Goal: Book appointment/travel/reservation

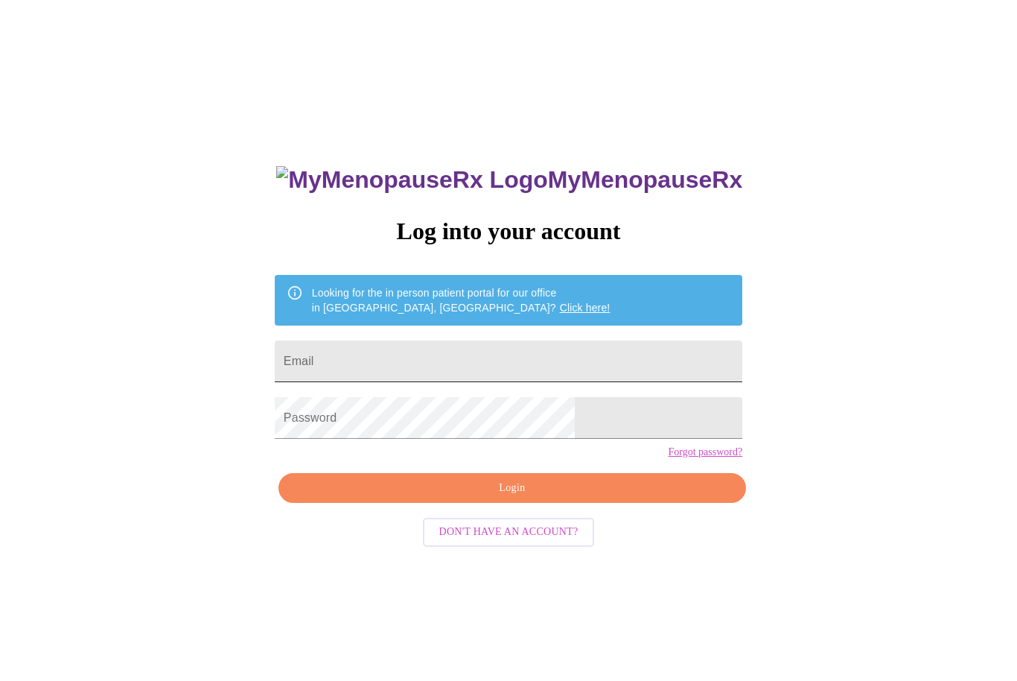
click at [452, 354] on input "Email" at bounding box center [509, 361] width 468 height 42
type input "[EMAIL_ADDRESS][DOMAIN_NAME]"
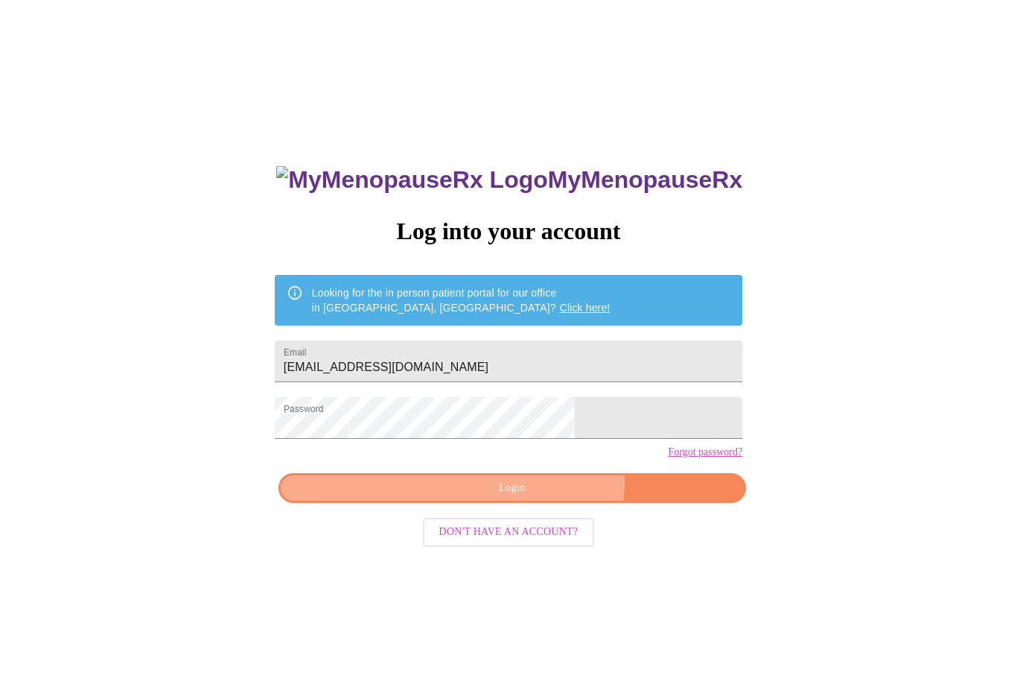
click at [535, 497] on span "Login" at bounding box center [512, 488] width 433 height 19
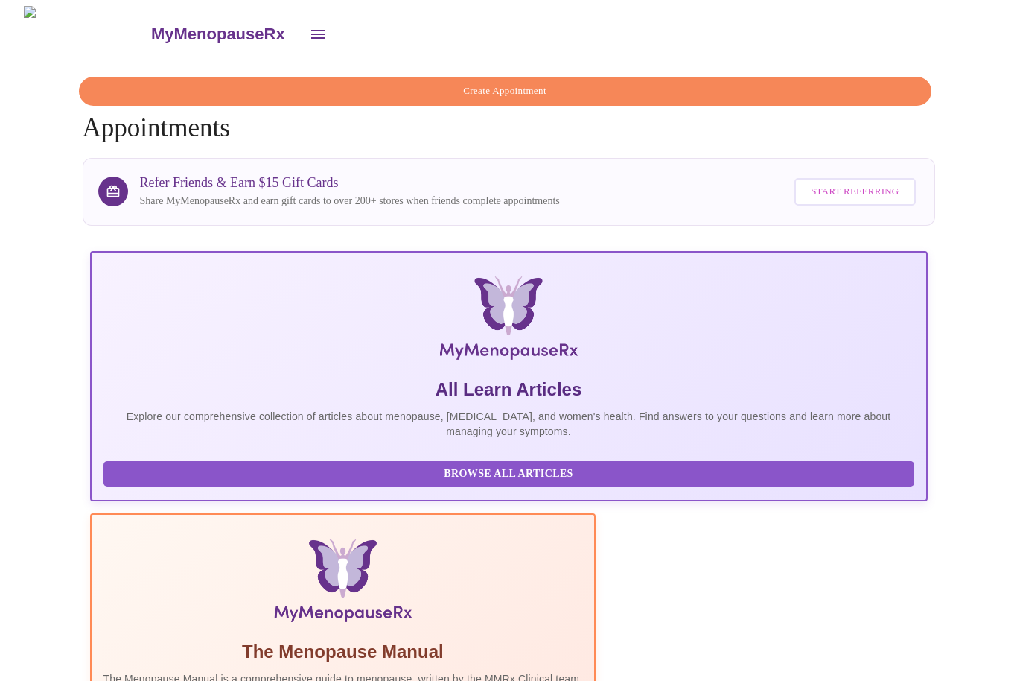
click at [579, 83] on span "Create Appointment" at bounding box center [505, 91] width 818 height 17
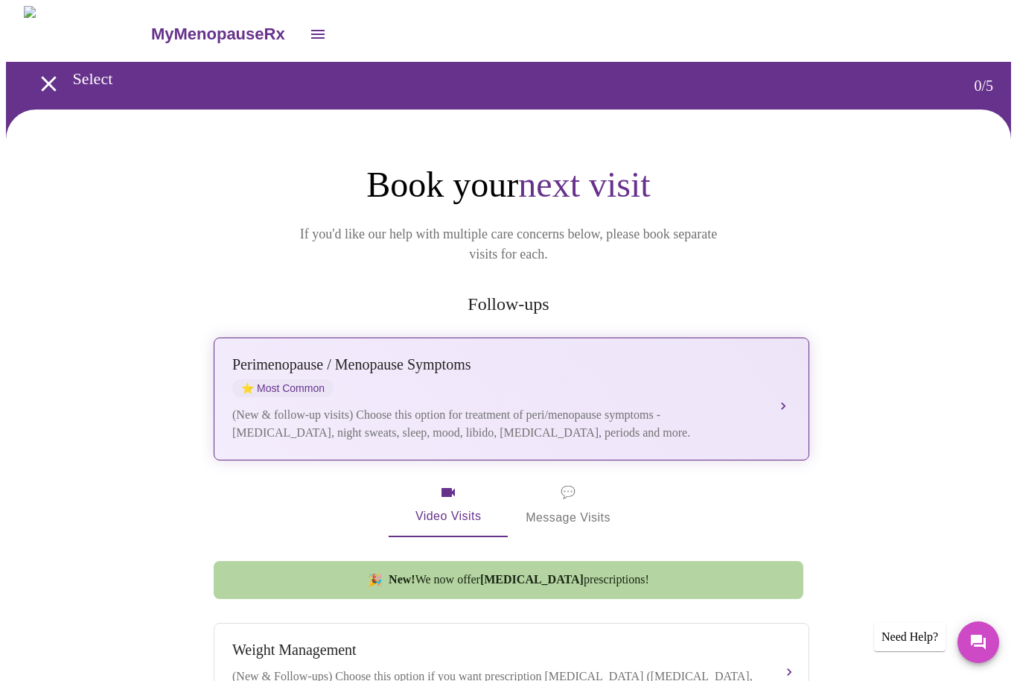
click at [777, 383] on div "[MEDICAL_DATA] / Menopause Symptoms ⭐ Most Common (New & follow-up visits) Choo…" at bounding box center [511, 399] width 558 height 86
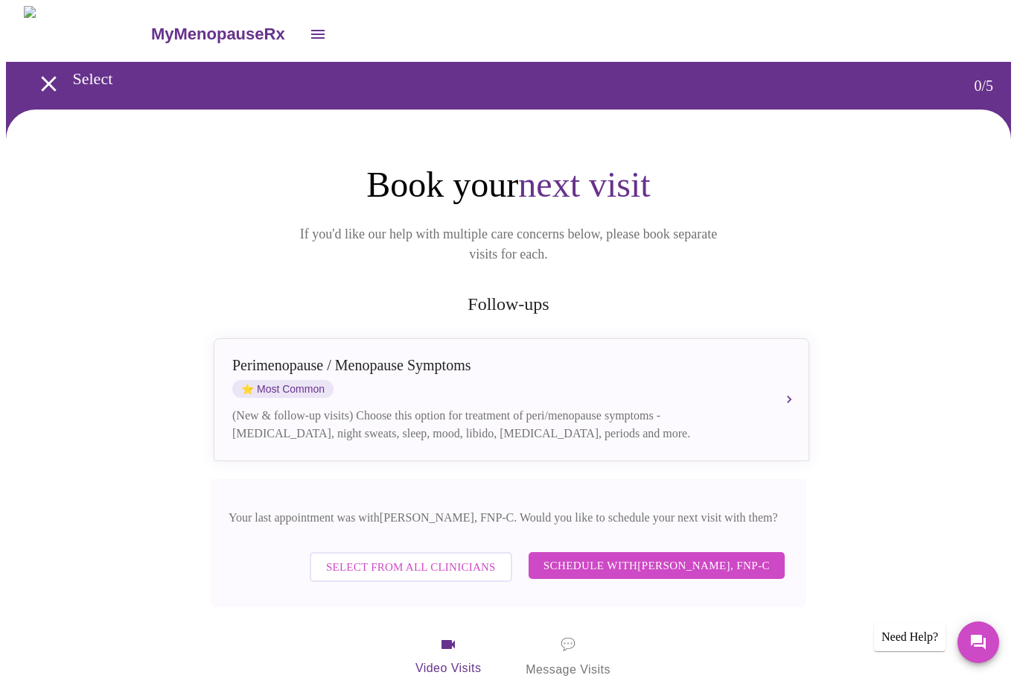
click at [680, 555] on span "Schedule with [PERSON_NAME], FNP-C" at bounding box center [657, 564] width 226 height 19
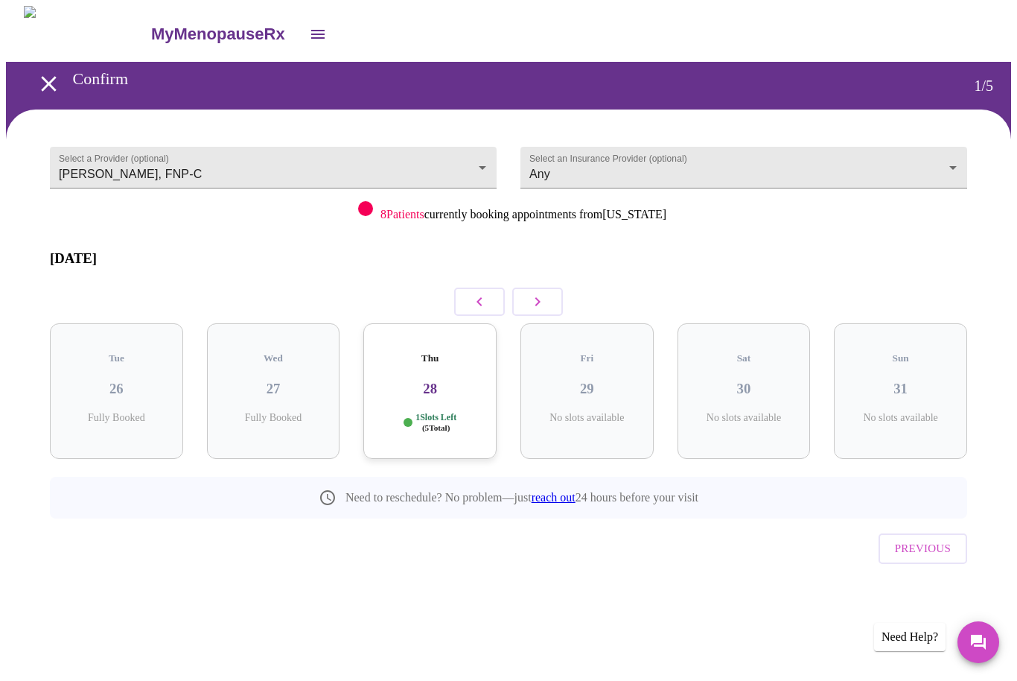
click at [541, 293] on icon "button" at bounding box center [538, 302] width 18 height 18
click at [545, 293] on icon "button" at bounding box center [538, 302] width 18 height 18
click at [544, 293] on icon "button" at bounding box center [538, 302] width 18 height 18
click at [539, 297] on icon "button" at bounding box center [537, 301] width 5 height 9
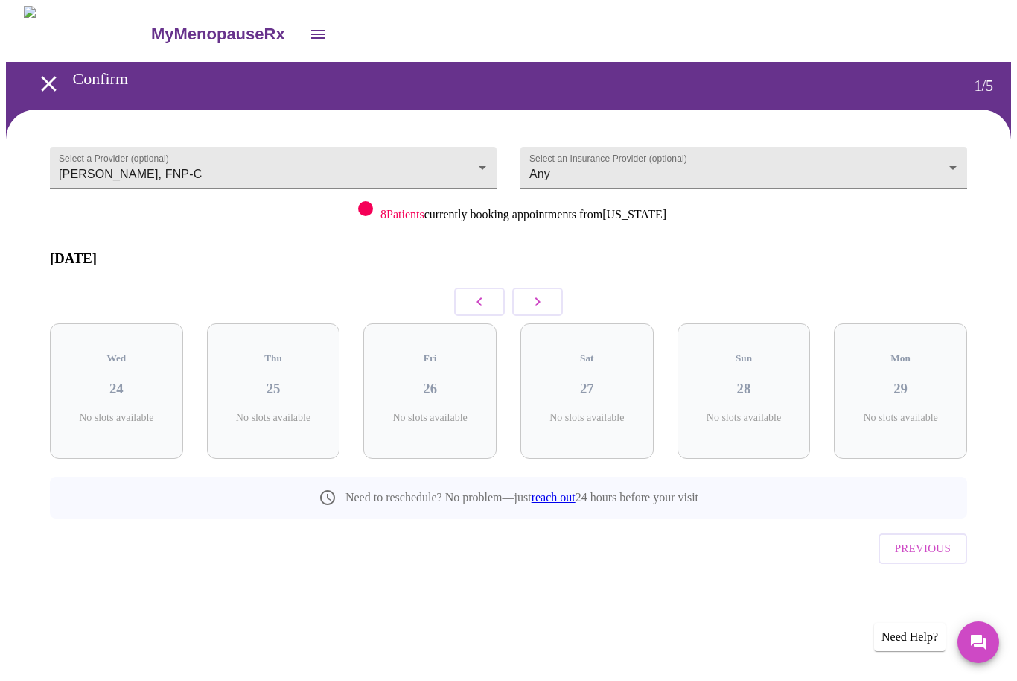
click at [541, 294] on icon "button" at bounding box center [538, 302] width 18 height 18
click at [540, 293] on icon "button" at bounding box center [538, 302] width 18 height 18
click at [539, 298] on icon "button" at bounding box center [538, 302] width 18 height 18
click at [538, 298] on icon "button" at bounding box center [538, 302] width 18 height 18
click at [538, 302] on button "button" at bounding box center [537, 301] width 51 height 28
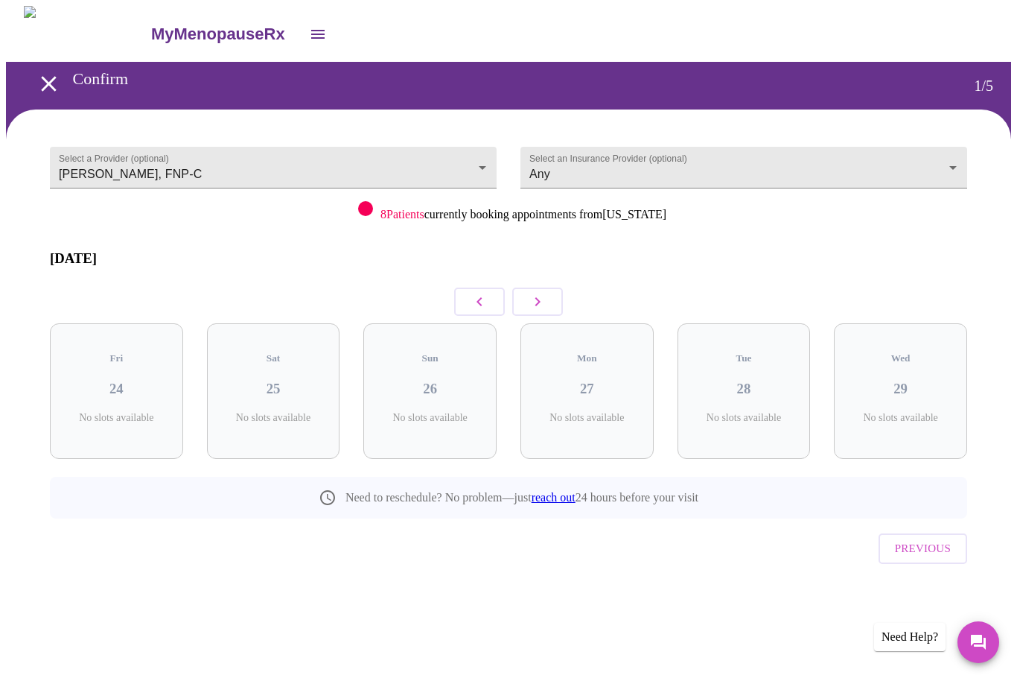
click at [540, 311] on div "Mon 27 No slots available" at bounding box center [587, 390] width 157 height 159
click at [545, 301] on button "button" at bounding box center [537, 301] width 51 height 28
click at [544, 300] on button "button" at bounding box center [537, 301] width 51 height 28
click at [548, 296] on button "button" at bounding box center [537, 301] width 51 height 28
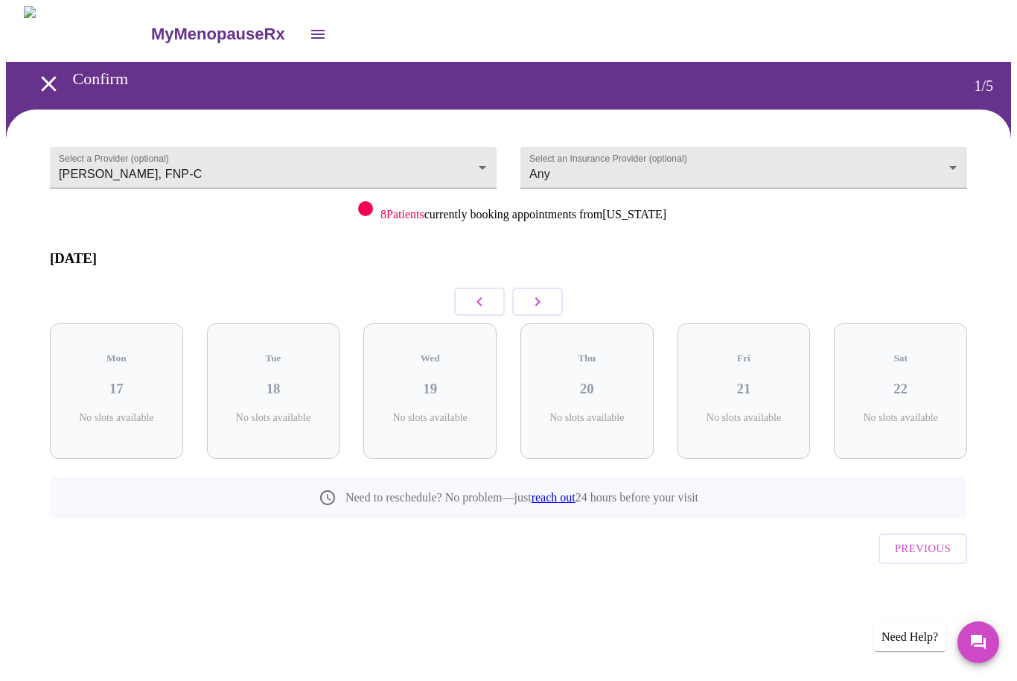
click at [548, 295] on button "button" at bounding box center [537, 301] width 51 height 28
click at [547, 294] on button "button" at bounding box center [537, 301] width 51 height 28
click at [550, 299] on button "button" at bounding box center [537, 301] width 51 height 28
click at [540, 293] on icon "button" at bounding box center [538, 302] width 18 height 18
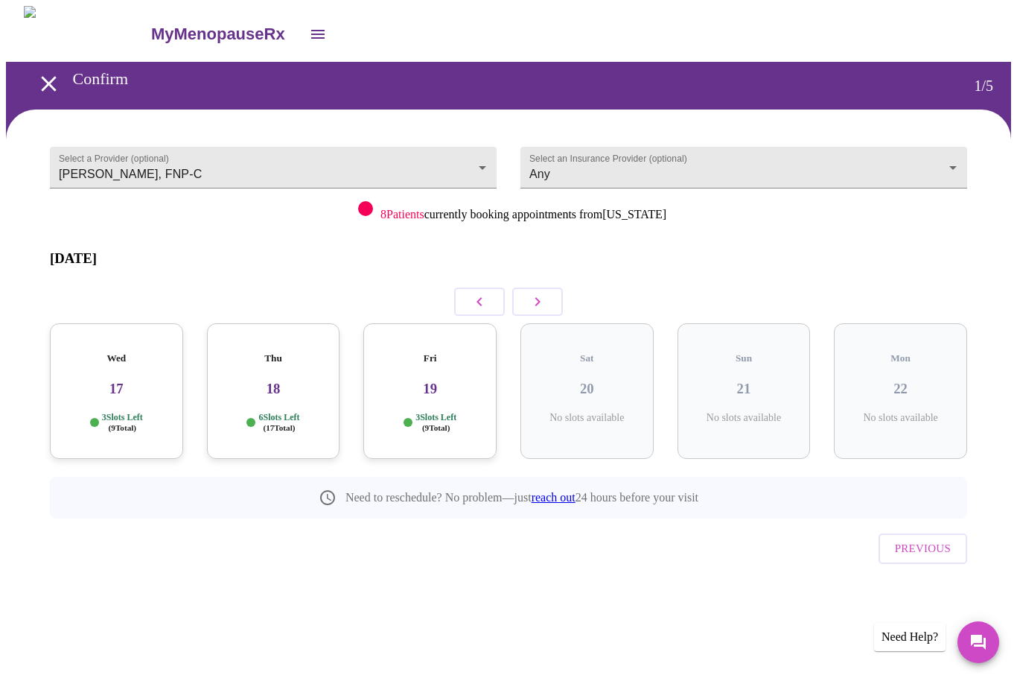
click at [539, 293] on icon "button" at bounding box center [538, 302] width 18 height 18
click at [545, 287] on button "button" at bounding box center [537, 301] width 51 height 28
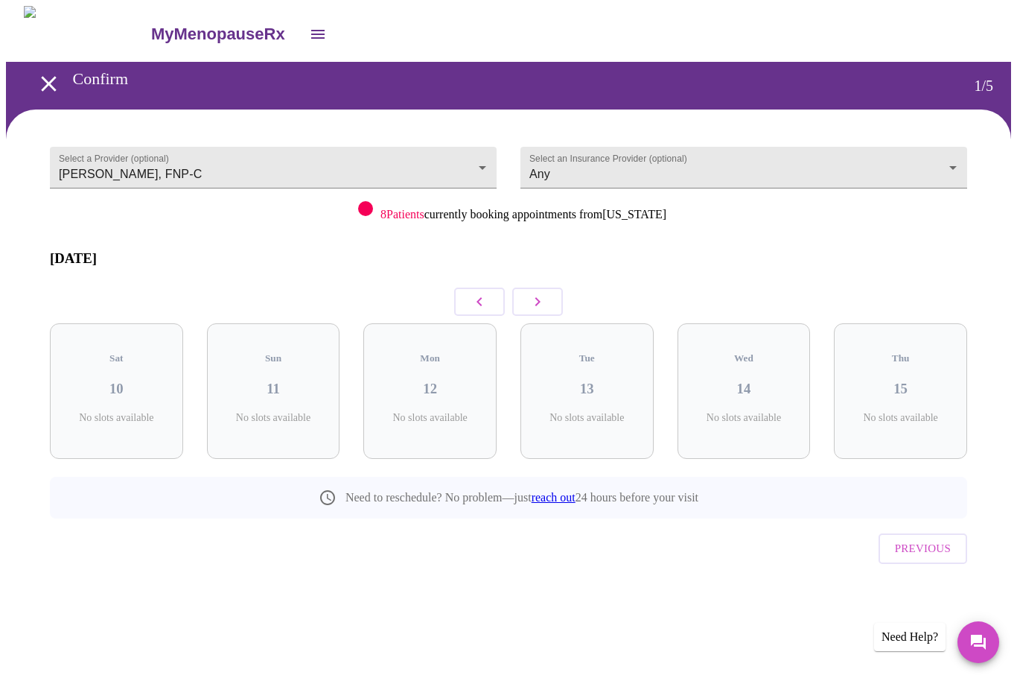
click at [544, 293] on icon "button" at bounding box center [538, 302] width 18 height 18
click at [550, 287] on button "button" at bounding box center [537, 301] width 51 height 28
click at [549, 287] on button "button" at bounding box center [537, 301] width 51 height 28
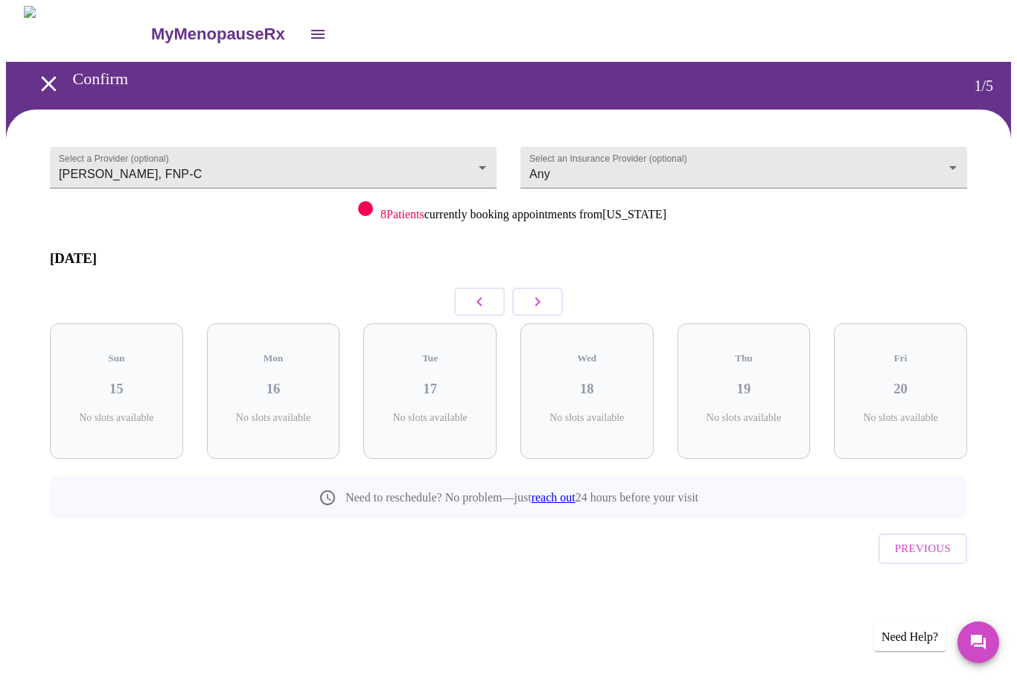
click at [471, 293] on icon "button" at bounding box center [480, 302] width 18 height 18
click at [483, 293] on icon "button" at bounding box center [480, 302] width 18 height 18
click at [472, 293] on icon "button" at bounding box center [480, 302] width 18 height 18
click at [488, 293] on icon "button" at bounding box center [480, 302] width 18 height 18
click at [547, 287] on button "button" at bounding box center [537, 301] width 51 height 28
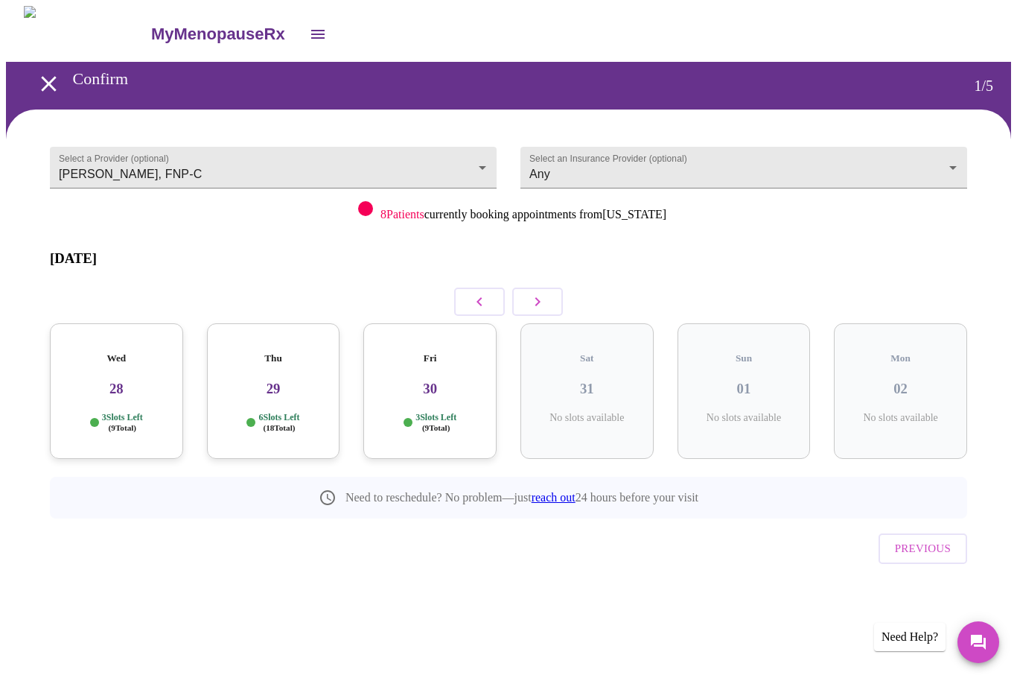
click at [465, 377] on div "Fri 30 3 Slots Left ( 9 Total)" at bounding box center [429, 391] width 133 height 136
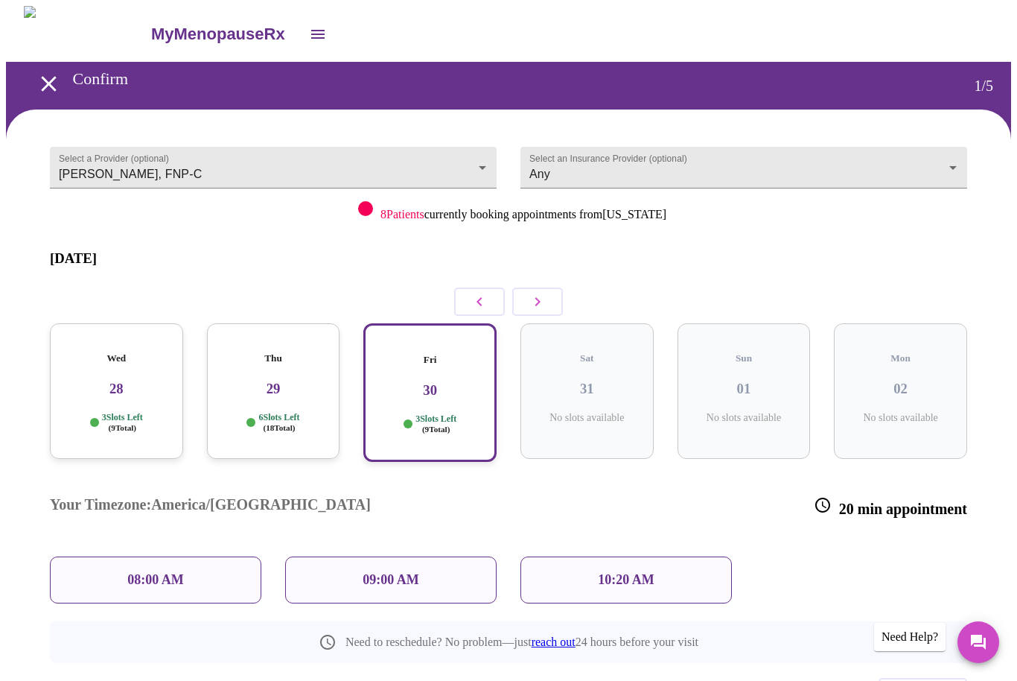
click at [297, 385] on div "Thu 29 6 Slots Left ( 18 Total)" at bounding box center [273, 391] width 133 height 136
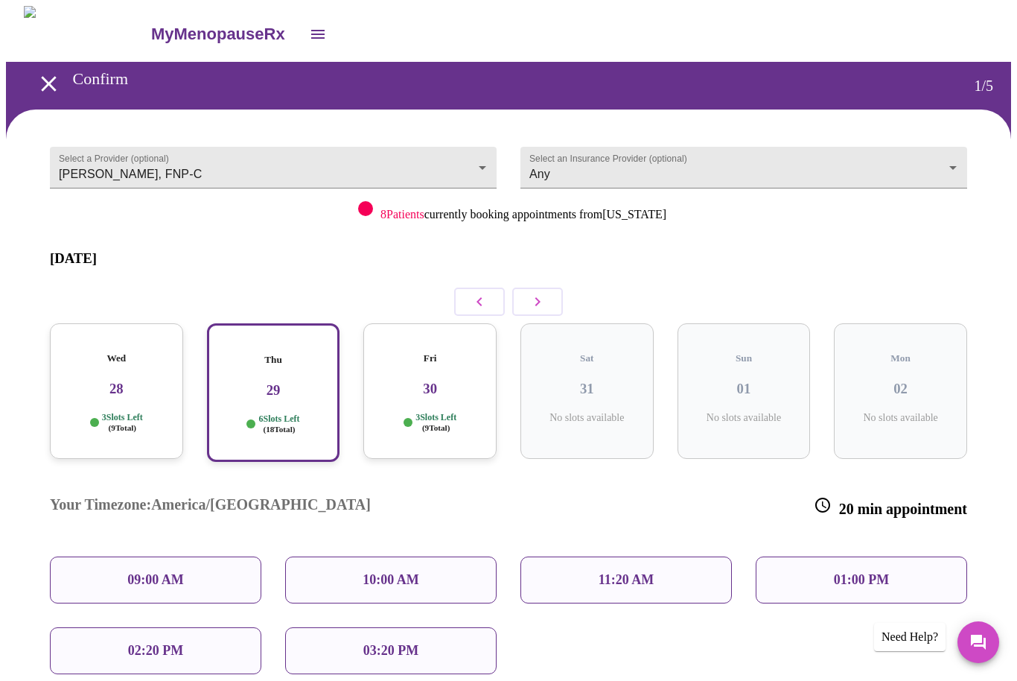
click at [425, 412] on p "3 Slots Left ( 9 Total)" at bounding box center [436, 423] width 41 height 22
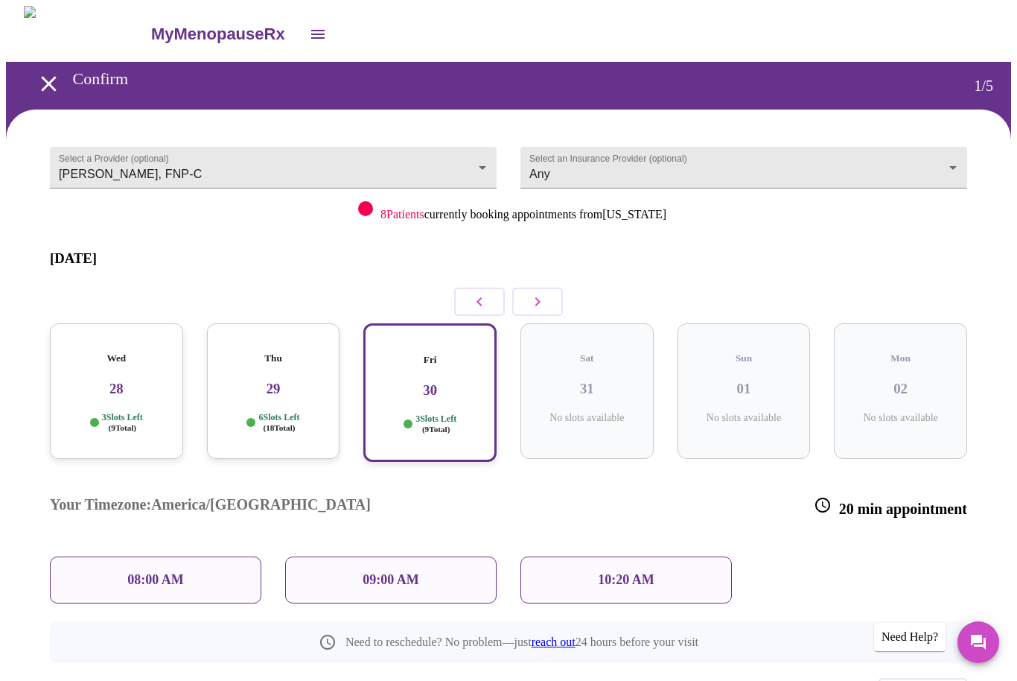
click at [354, 556] on div "09:00 AM" at bounding box center [390, 579] width 211 height 47
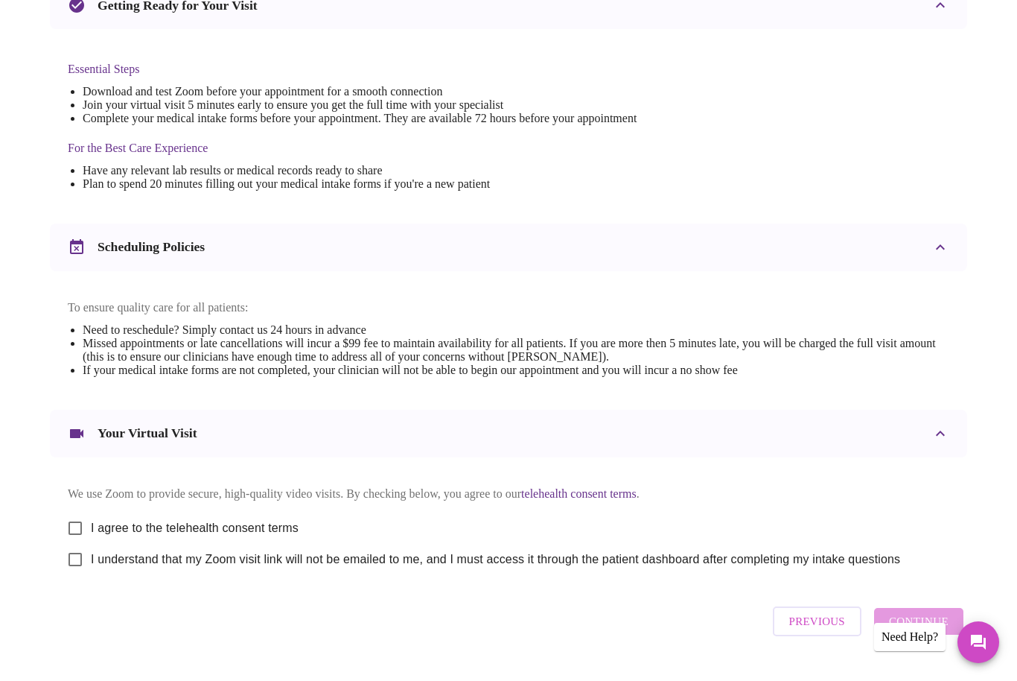
scroll to position [339, 0]
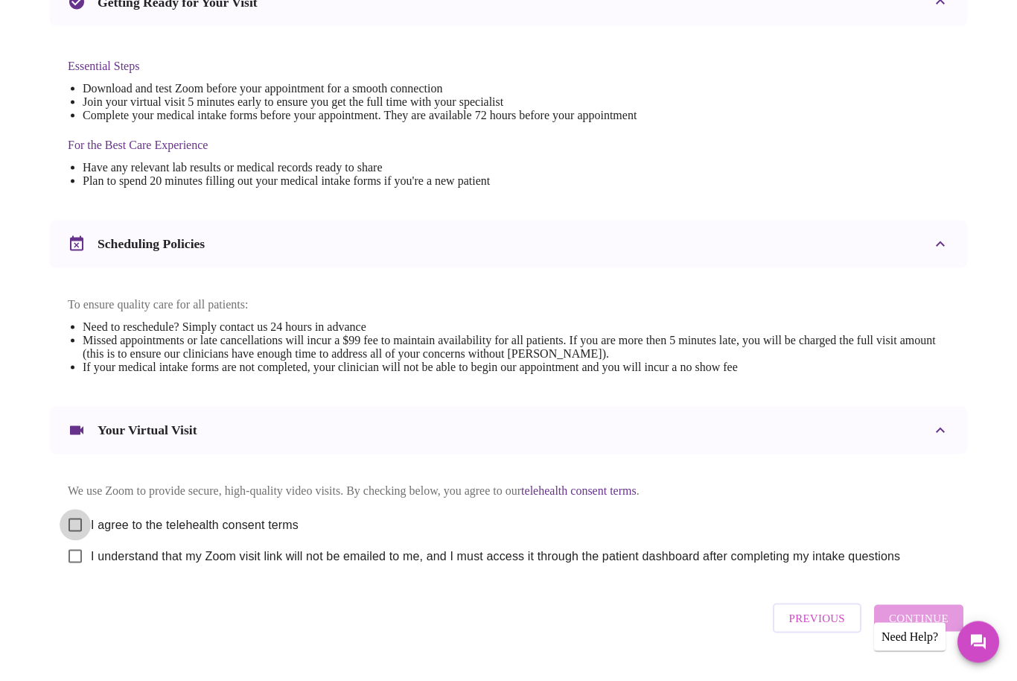
click at [83, 531] on input "I agree to the telehealth consent terms" at bounding box center [75, 524] width 31 height 31
checkbox input "true"
click at [63, 564] on input "I understand that my Zoom visit link will not be emailed to me, and I must acce…" at bounding box center [75, 556] width 31 height 31
checkbox input "true"
click at [913, 628] on span "Continue" at bounding box center [919, 617] width 60 height 19
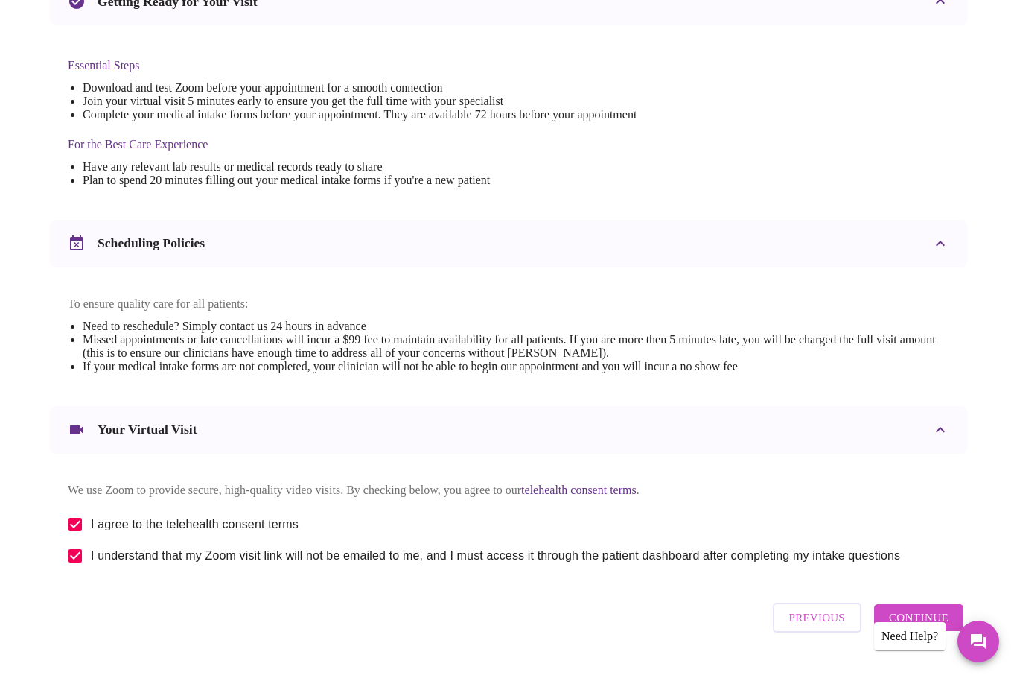
scroll to position [0, 0]
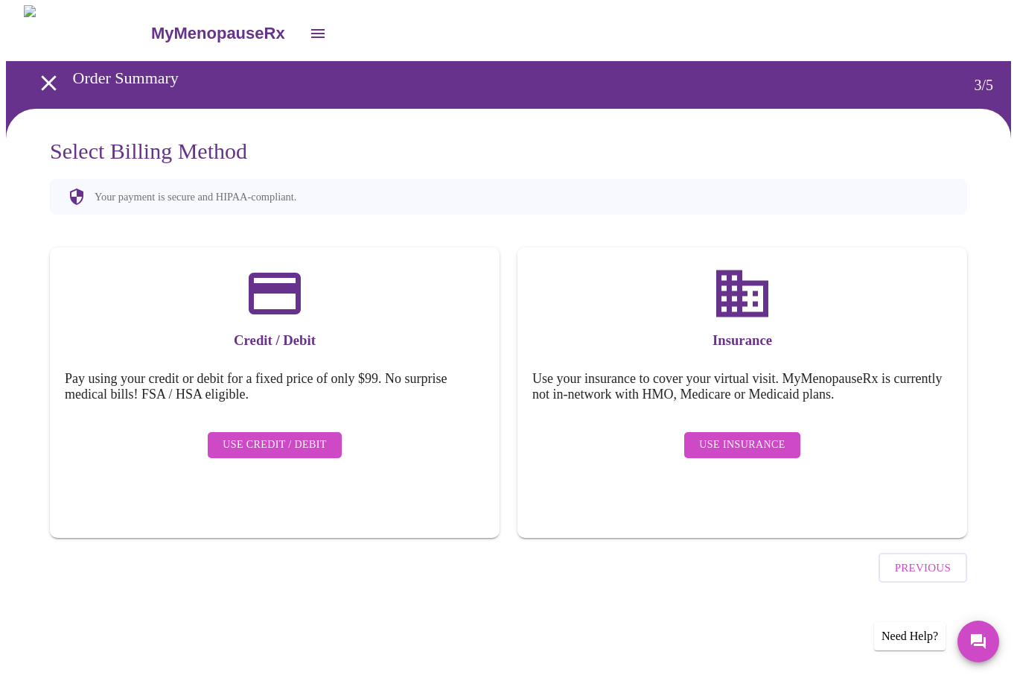
click at [771, 436] on span "Use Insurance" at bounding box center [742, 445] width 86 height 19
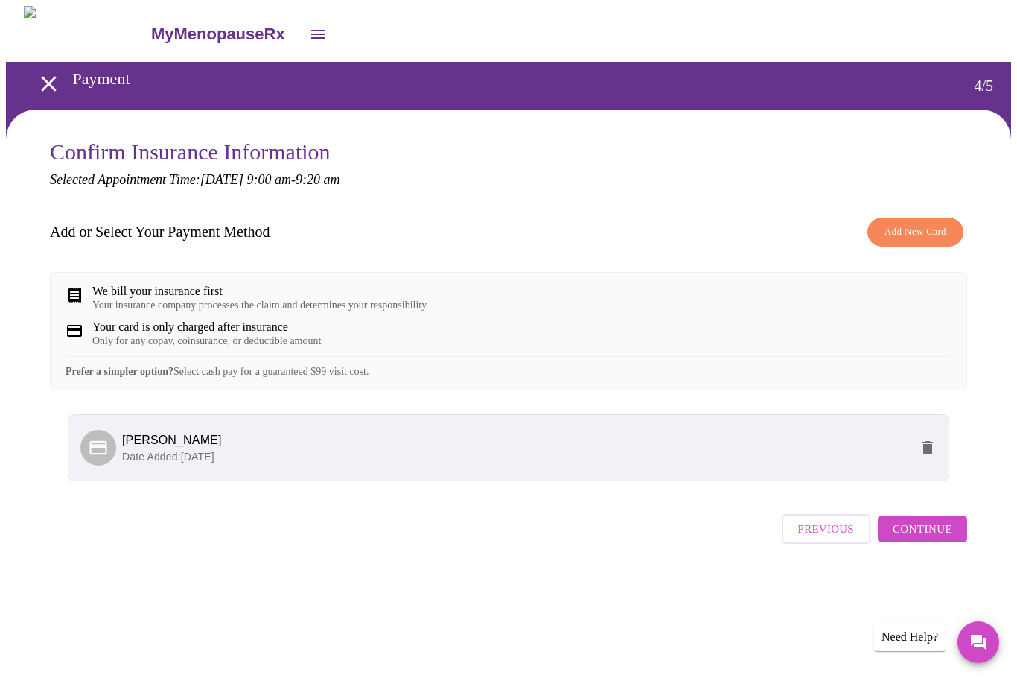
click at [942, 538] on span "Continue" at bounding box center [923, 528] width 60 height 19
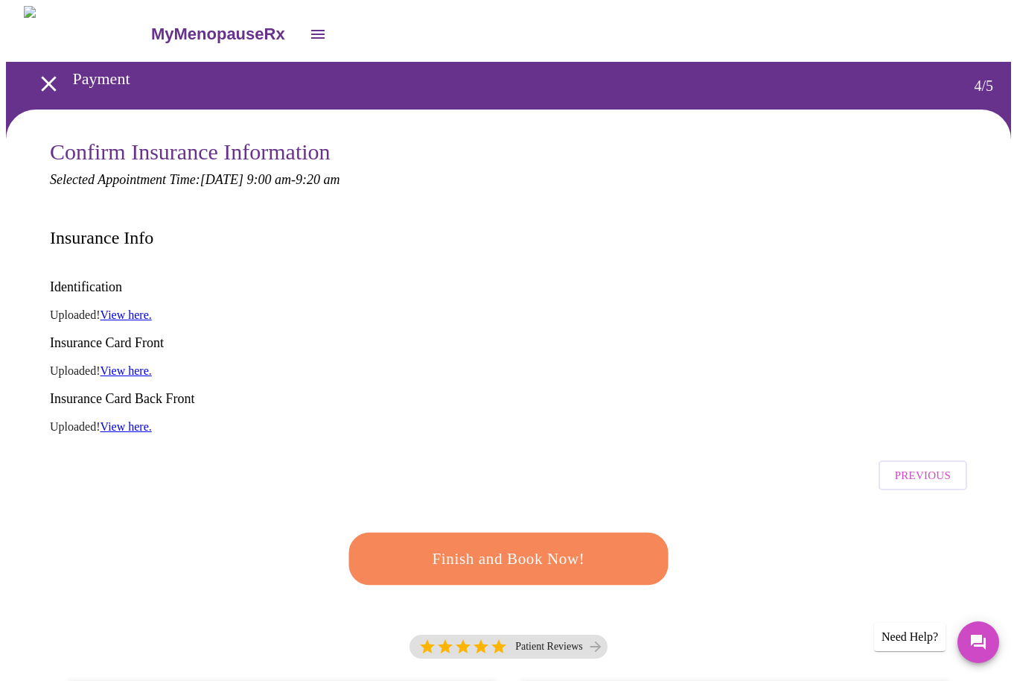
click at [595, 545] on span "Finish and Book Now!" at bounding box center [509, 559] width 276 height 28
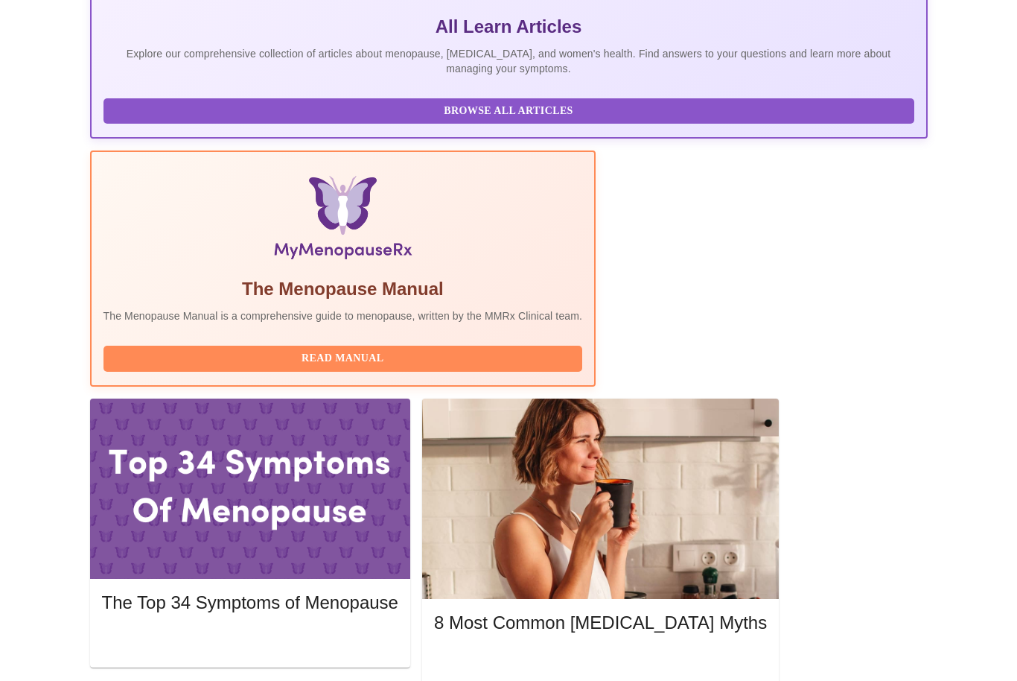
scroll to position [446, 0]
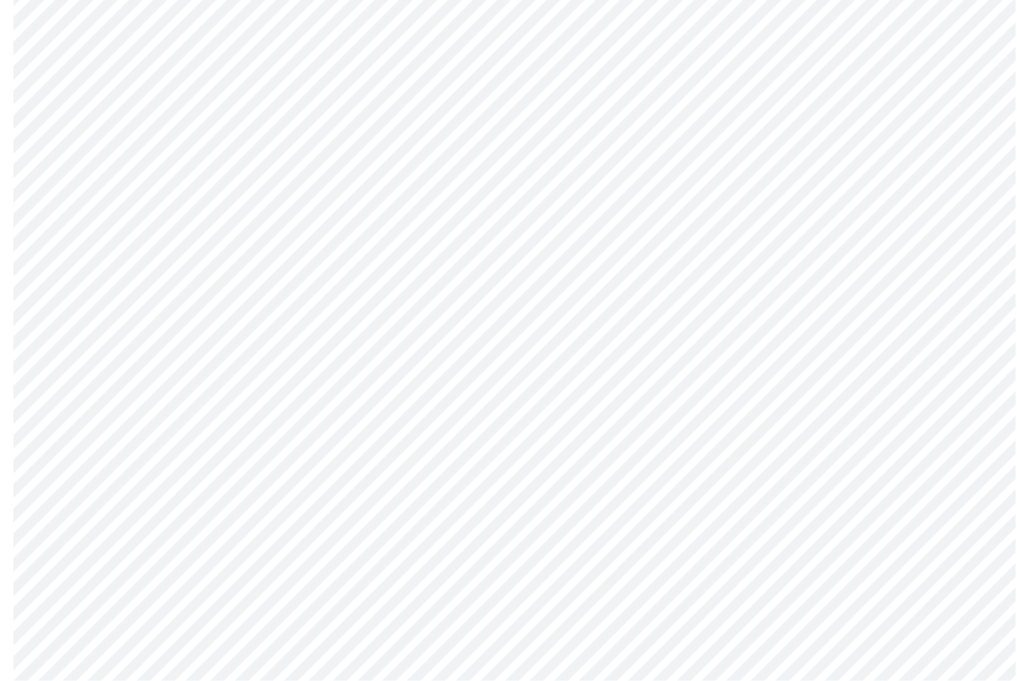
scroll to position [6891, 0]
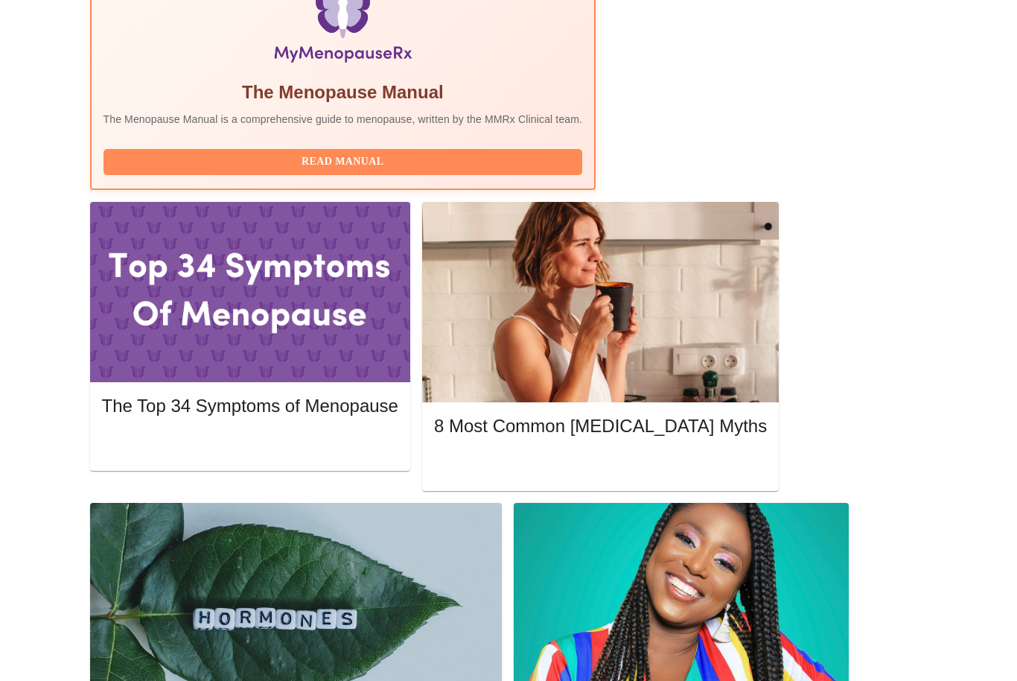
scroll to position [710, 0]
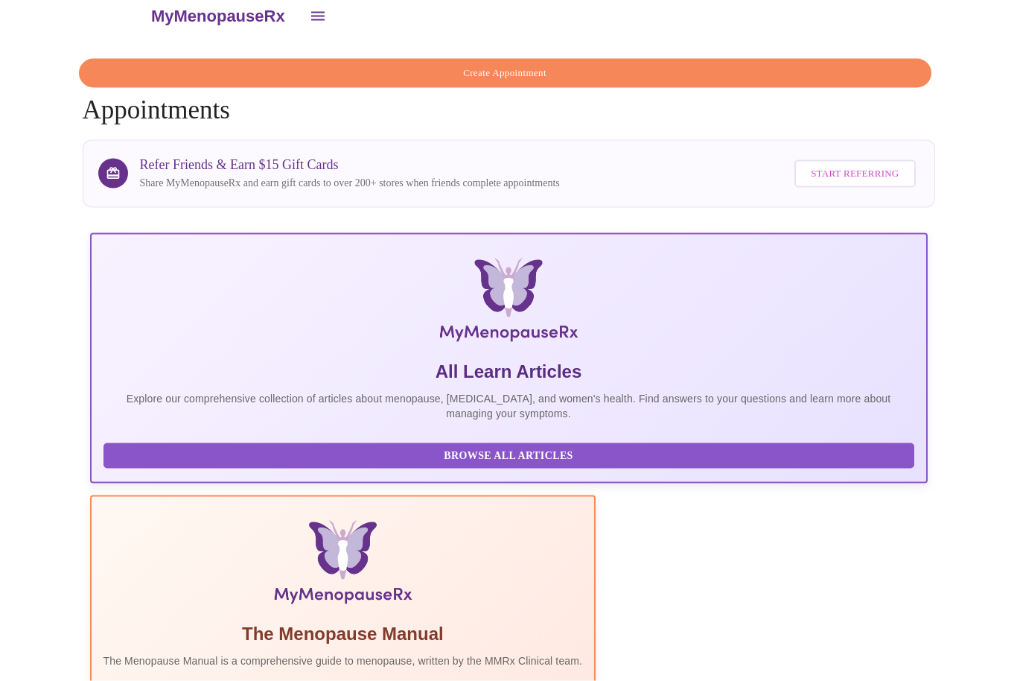
scroll to position [0, 0]
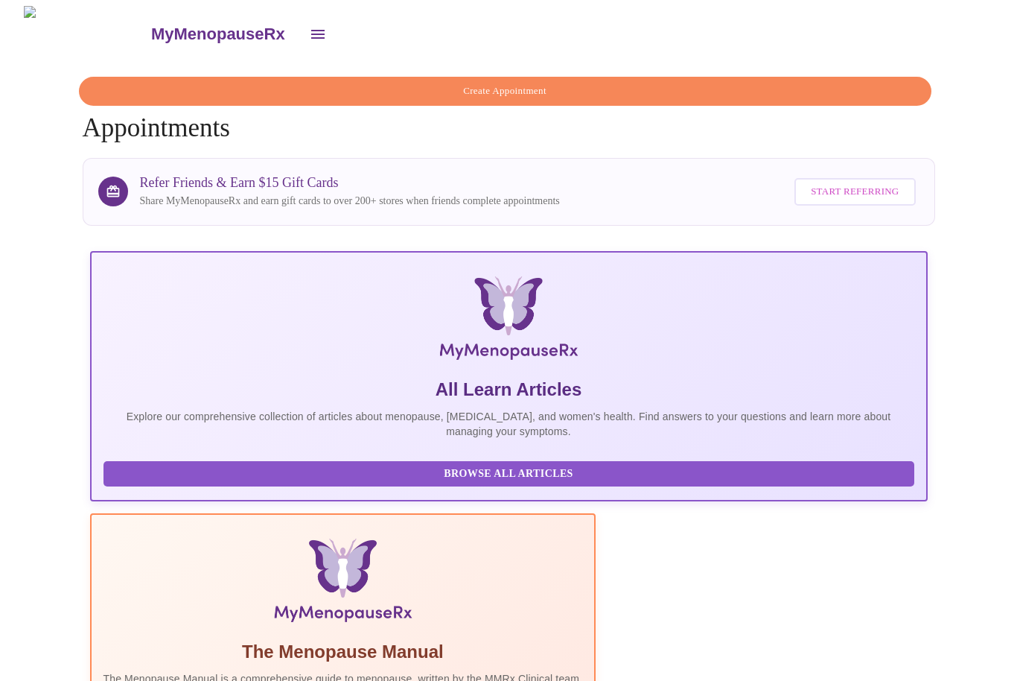
click at [309, 33] on icon "open drawer" at bounding box center [318, 34] width 18 height 18
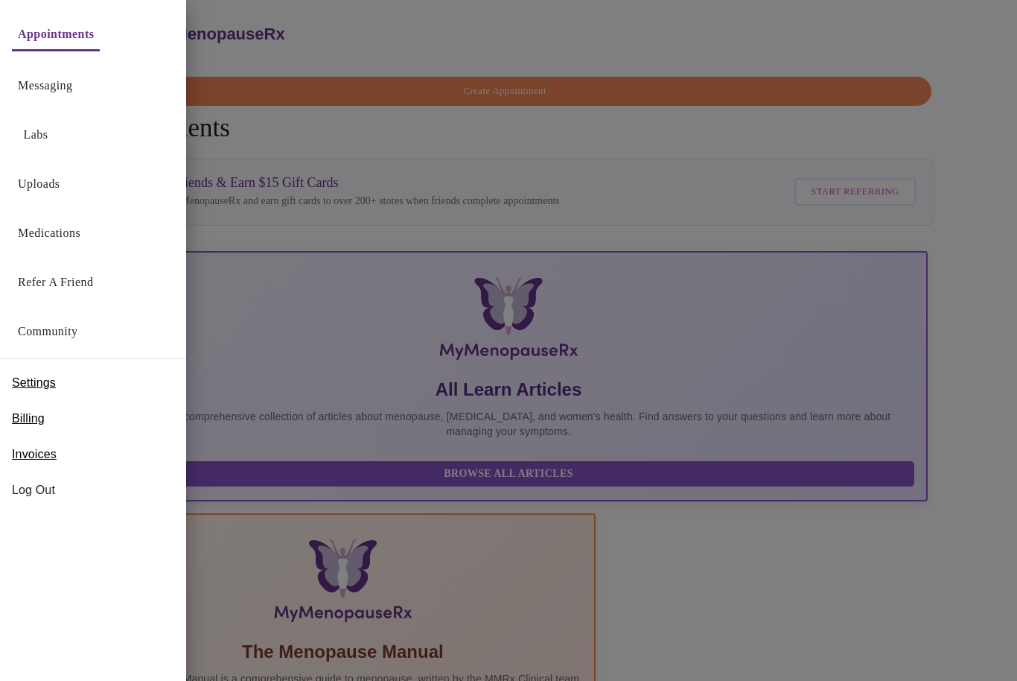
click at [49, 194] on link "Uploads" at bounding box center [39, 183] width 42 height 21
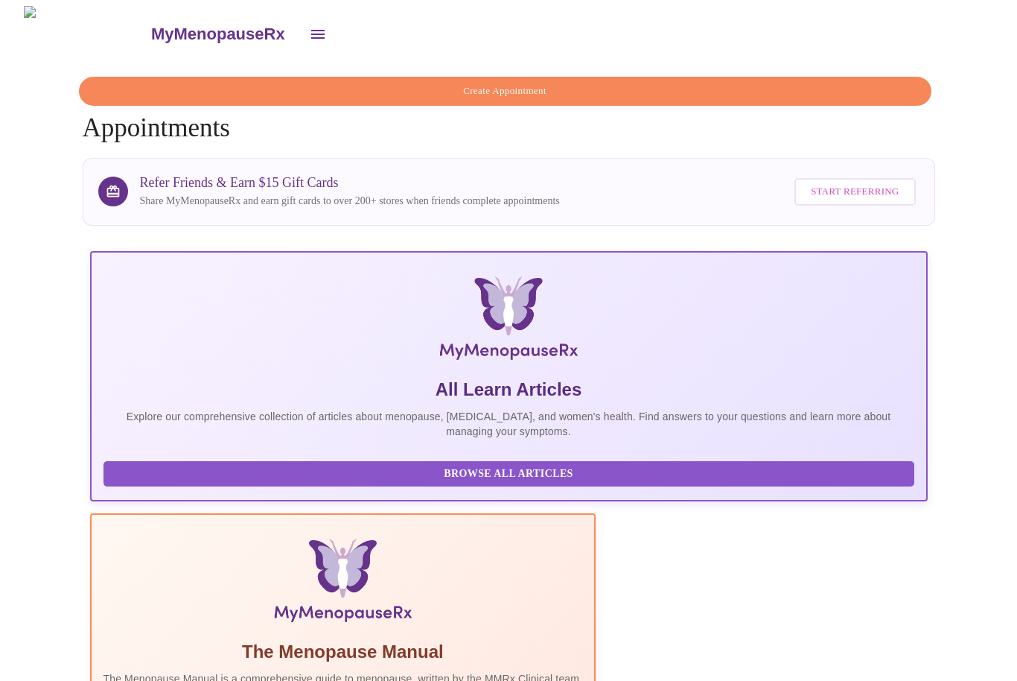
click at [219, 29] on link "MyMenopauseRx" at bounding box center [224, 34] width 150 height 52
click at [300, 27] on button "open drawer" at bounding box center [318, 34] width 36 height 36
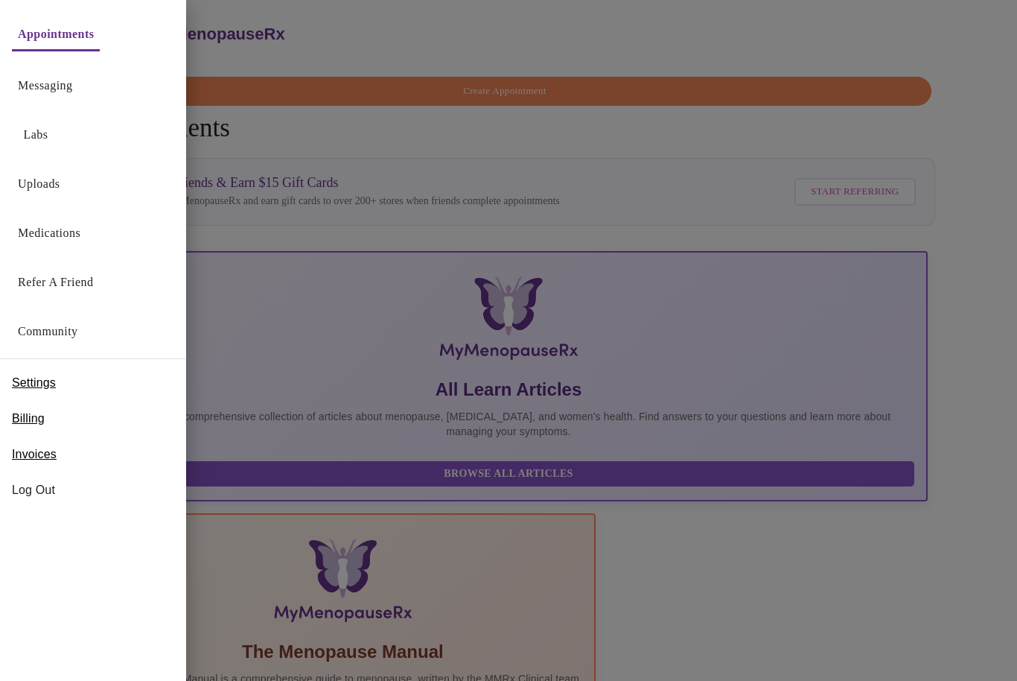
click at [77, 136] on div "Labs" at bounding box center [93, 130] width 186 height 49
click at [57, 86] on link "Messaging" at bounding box center [45, 85] width 54 height 21
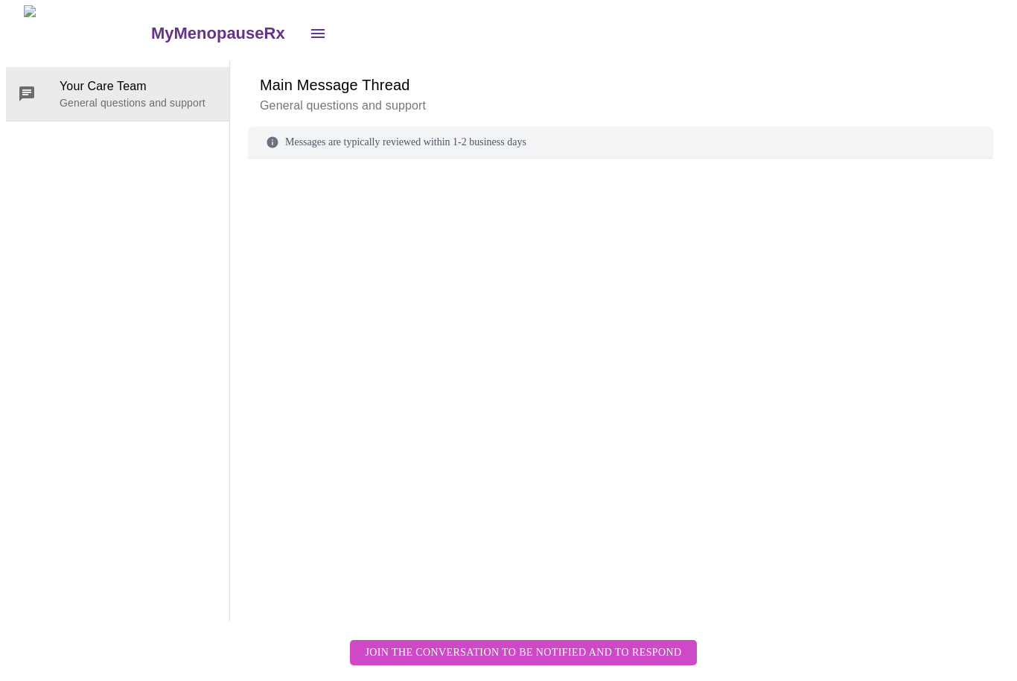
scroll to position [56, 0]
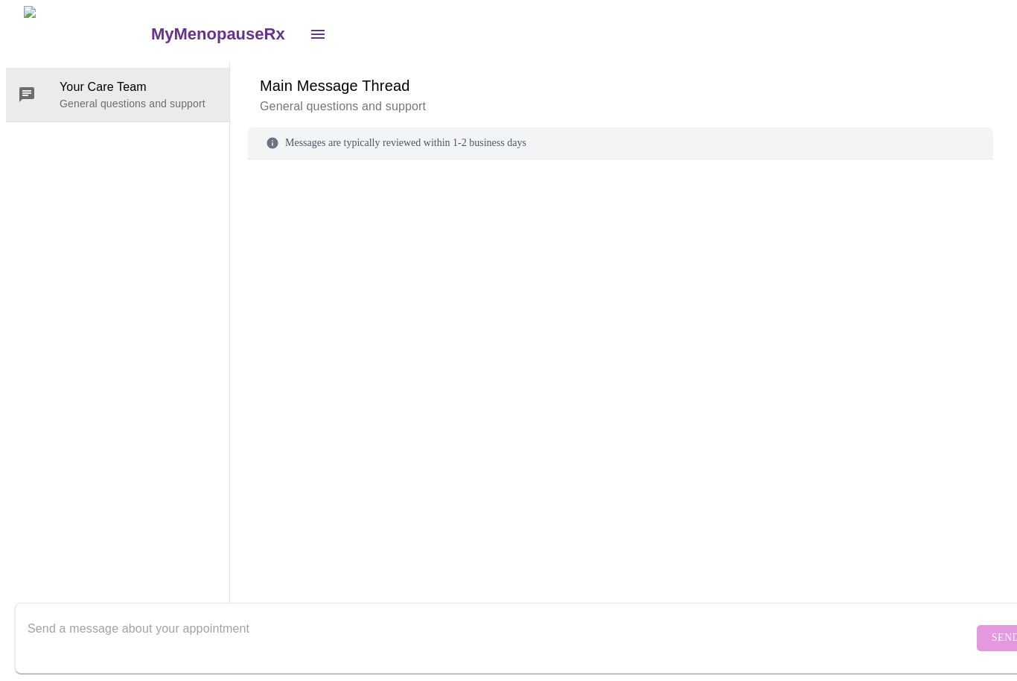
click at [360, 614] on textarea "Send a message about your appointment" at bounding box center [501, 638] width 946 height 48
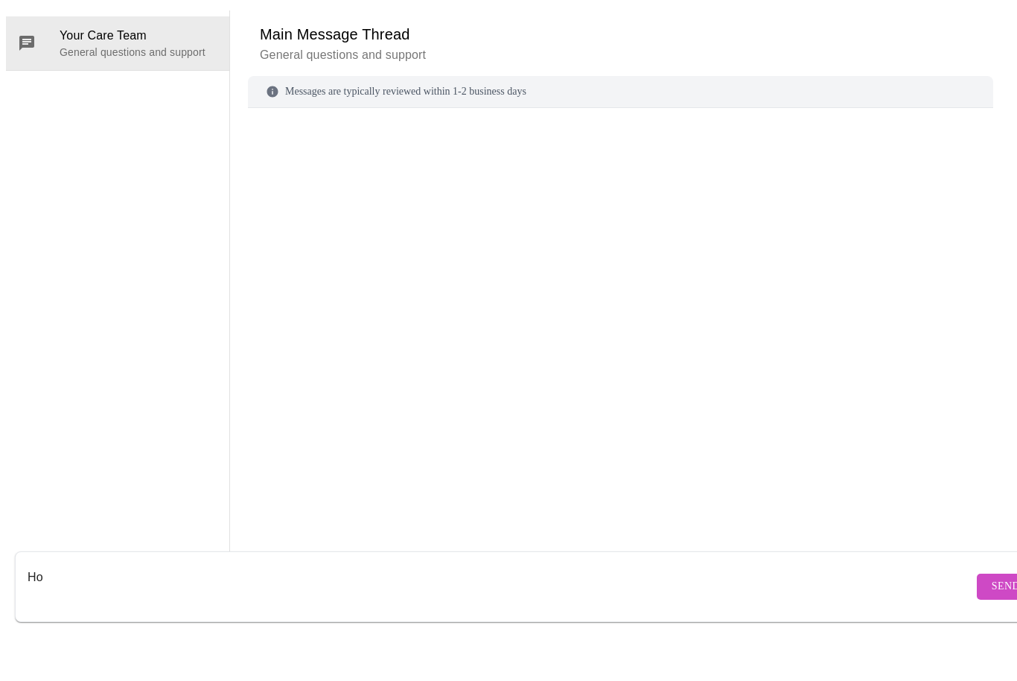
type textarea "H"
type textarea "Where do I find my order for the DEXA scan?"
click at [992, 628] on span "Send" at bounding box center [1006, 637] width 28 height 19
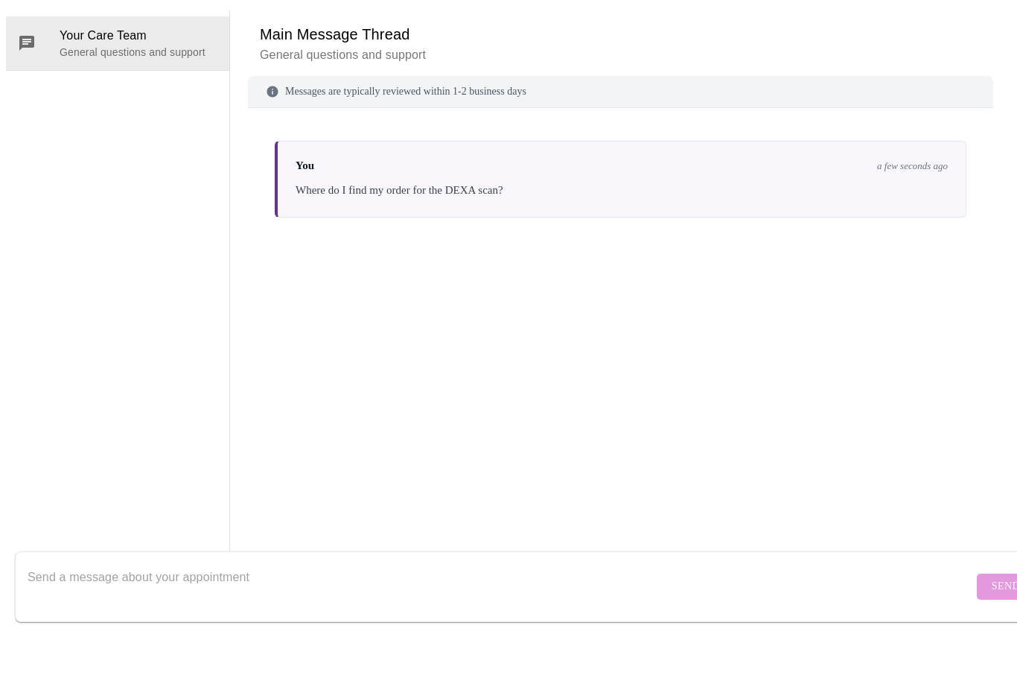
scroll to position [0, 0]
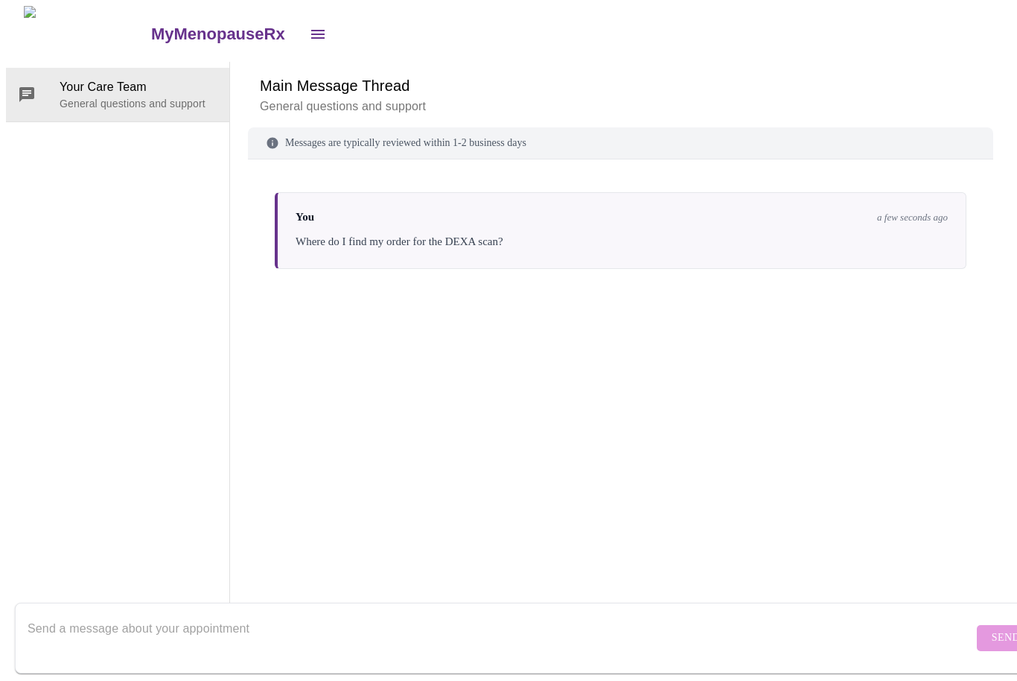
click at [309, 30] on icon "open drawer" at bounding box center [318, 34] width 18 height 18
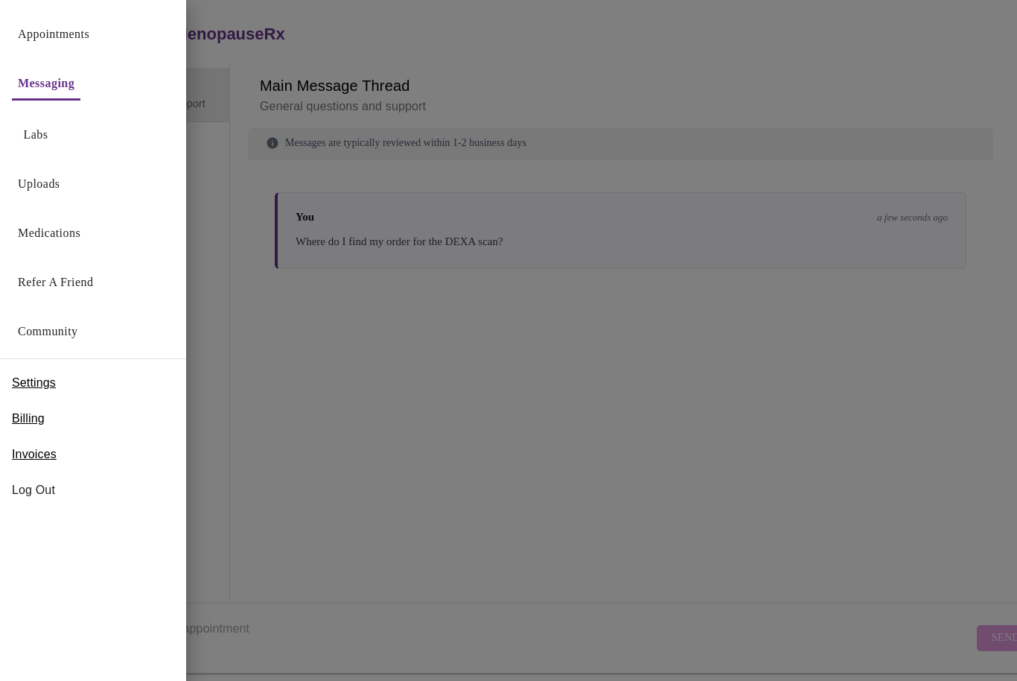
click at [38, 229] on link "Medications" at bounding box center [49, 233] width 63 height 21
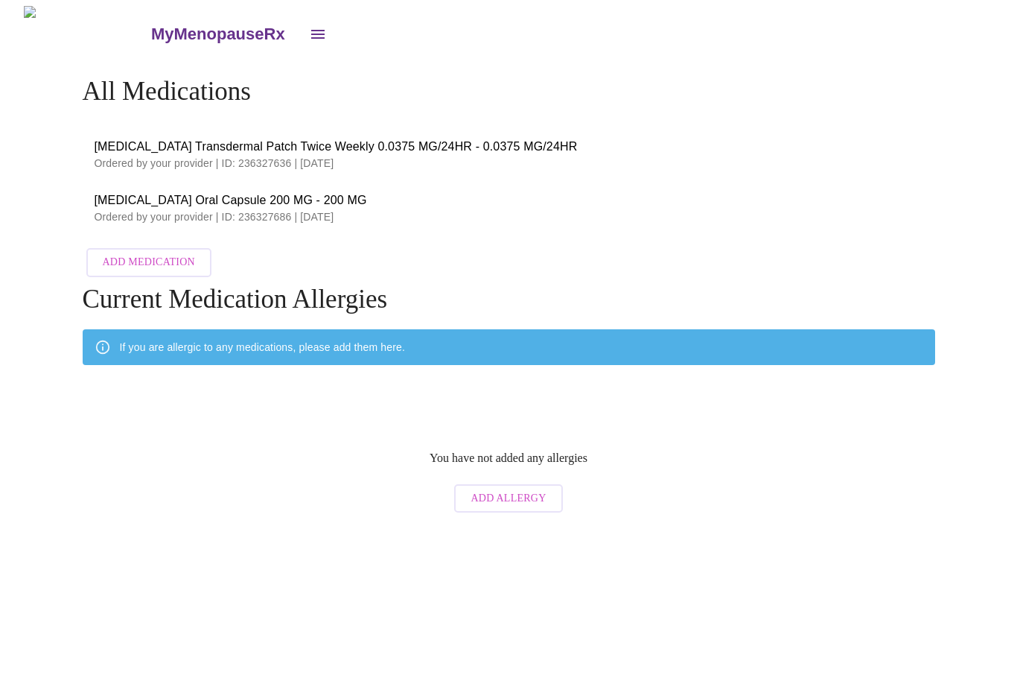
click at [300, 32] on button "open drawer" at bounding box center [318, 34] width 36 height 36
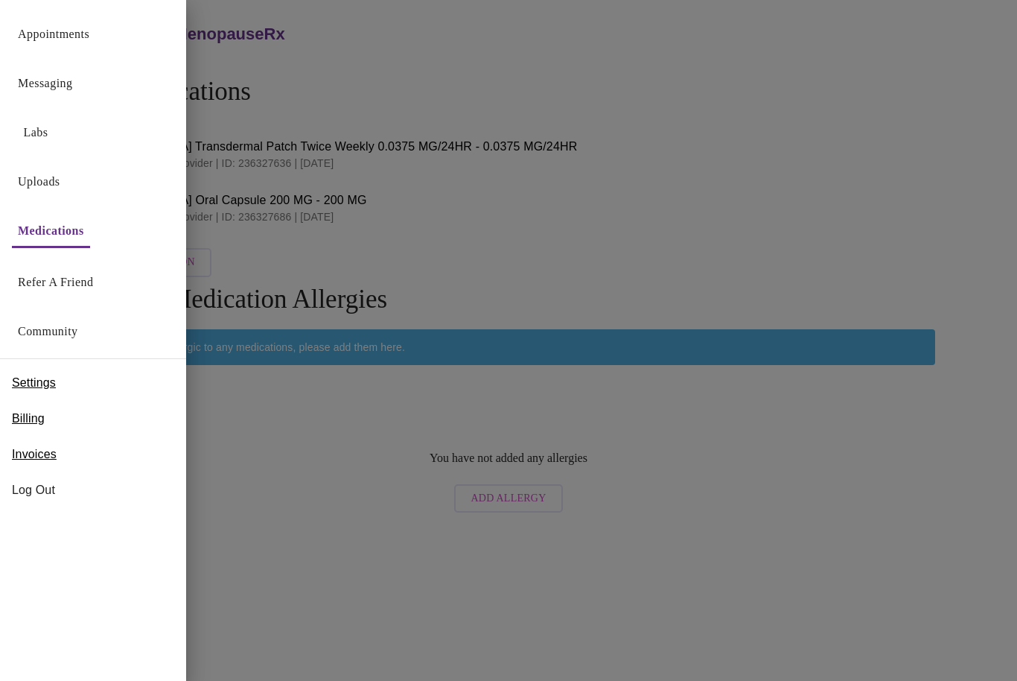
click at [35, 284] on link "Refer a Friend" at bounding box center [56, 282] width 76 height 21
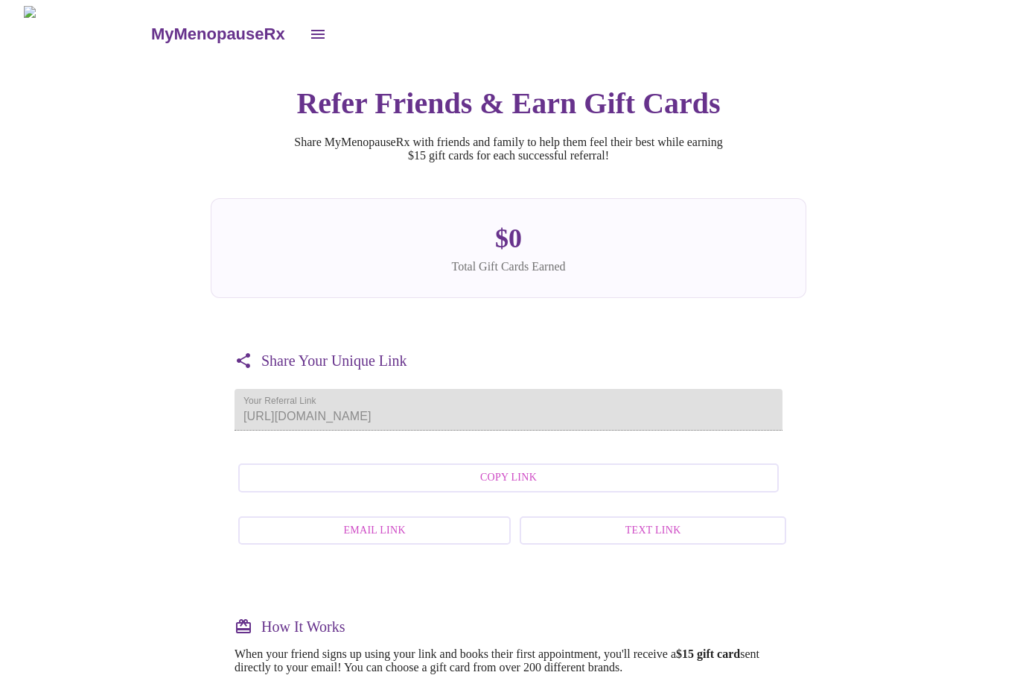
click at [300, 40] on button "open drawer" at bounding box center [318, 34] width 36 height 36
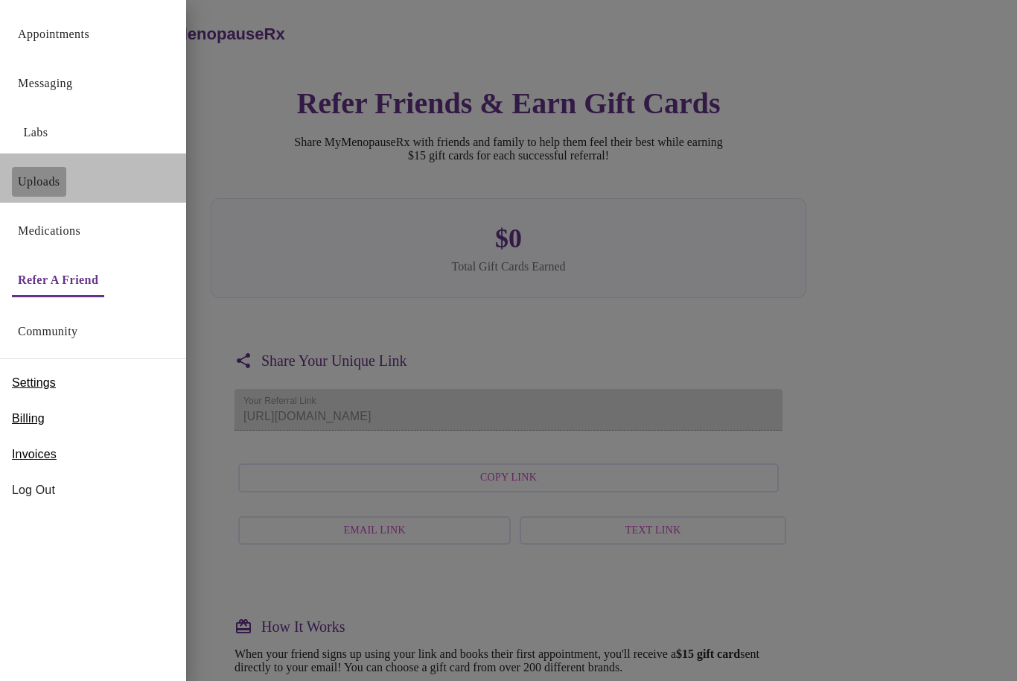
click at [28, 175] on link "Uploads" at bounding box center [39, 181] width 42 height 21
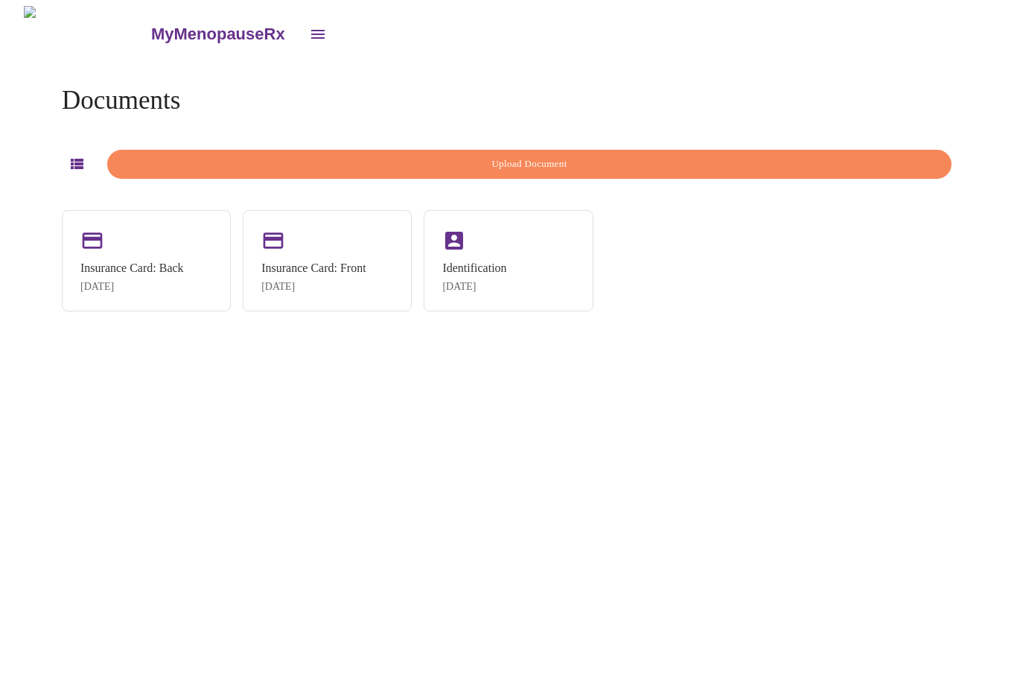
click at [300, 39] on button "open drawer" at bounding box center [318, 34] width 36 height 36
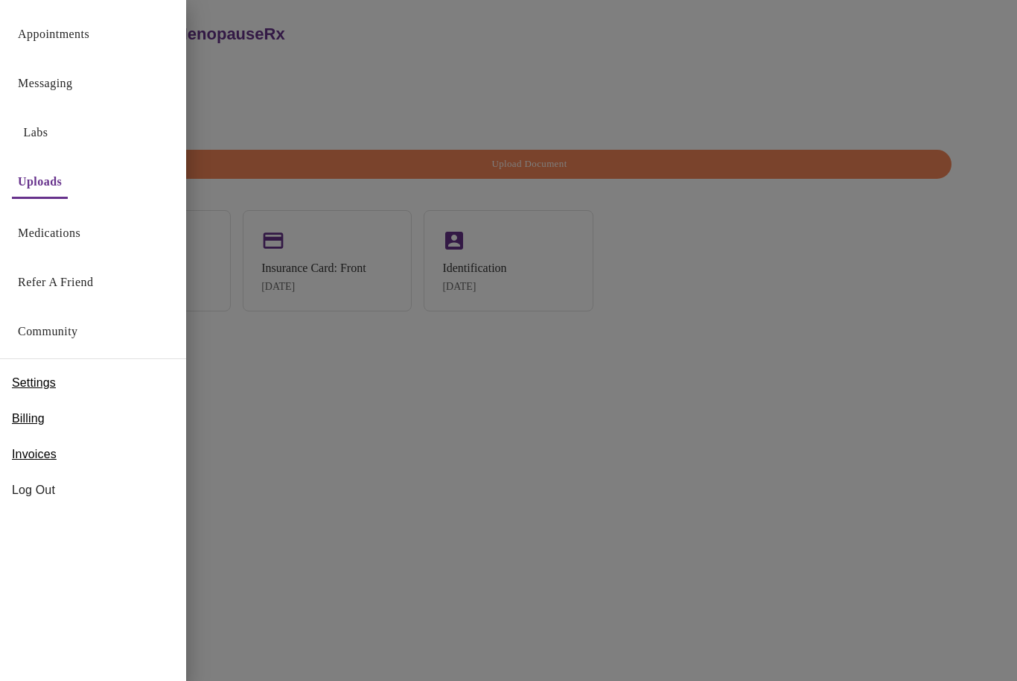
click at [26, 132] on link "Labs" at bounding box center [36, 132] width 25 height 21
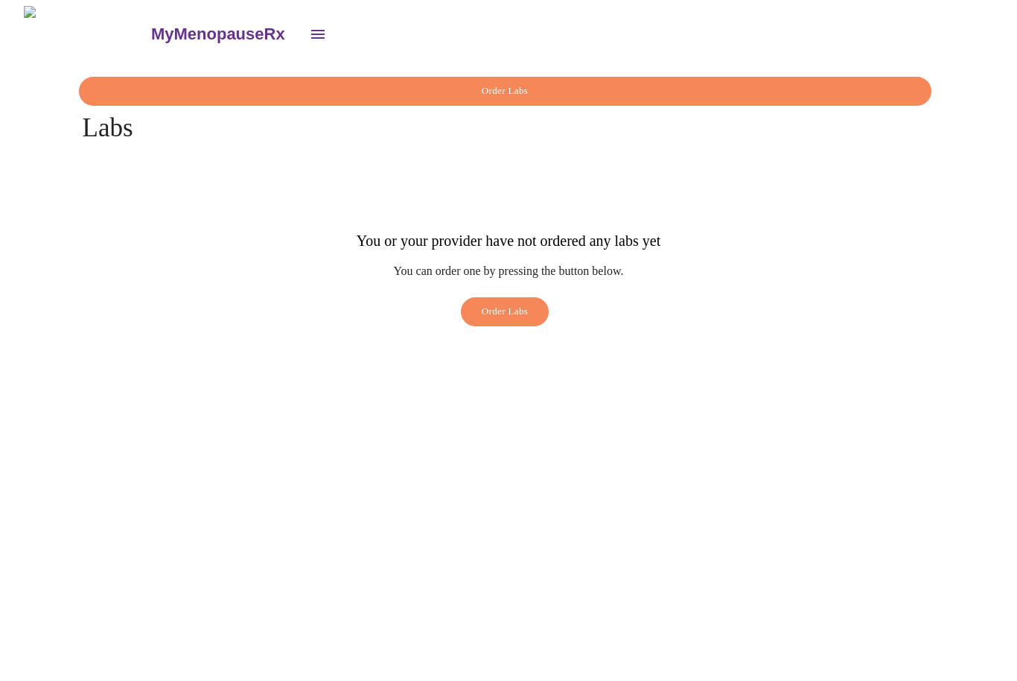
click at [309, 29] on icon "open drawer" at bounding box center [318, 34] width 18 height 18
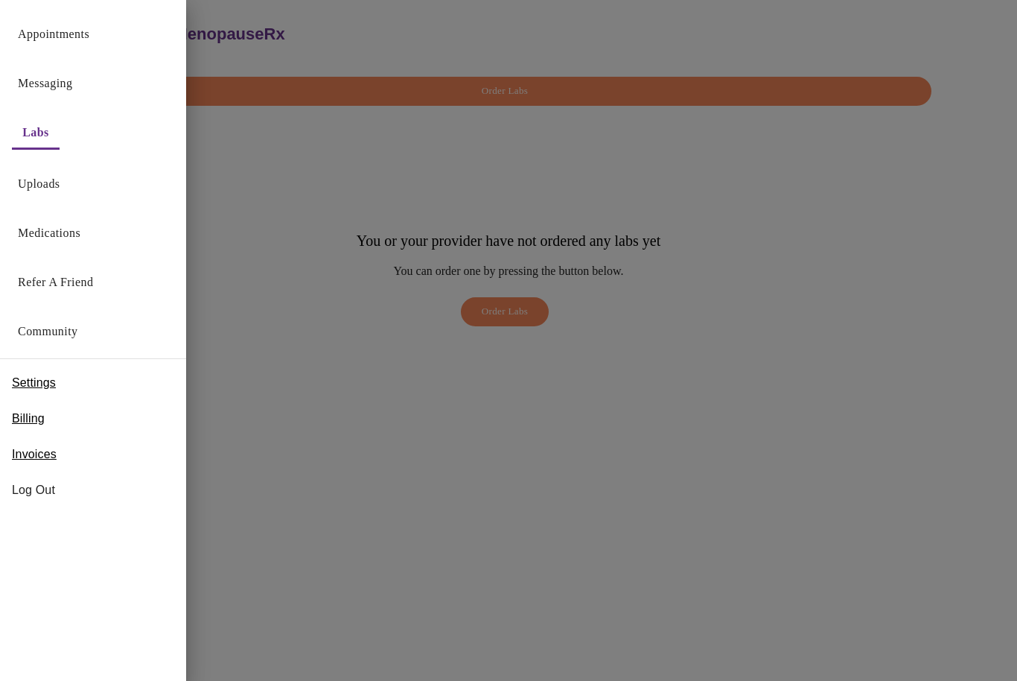
click at [40, 84] on link "Messaging" at bounding box center [45, 83] width 54 height 21
